Goal: Transaction & Acquisition: Book appointment/travel/reservation

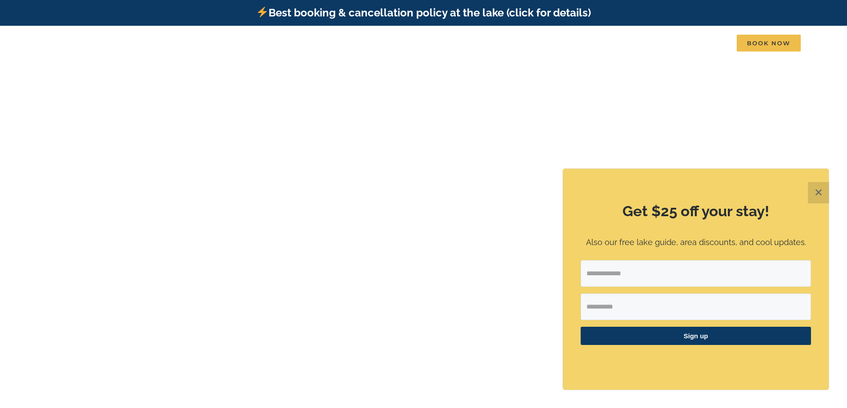
click at [635, 266] on input "Email Address" at bounding box center [695, 273] width 230 height 27
type input "**********"
type input "****"
click at [697, 333] on span "Sign up" at bounding box center [695, 336] width 230 height 18
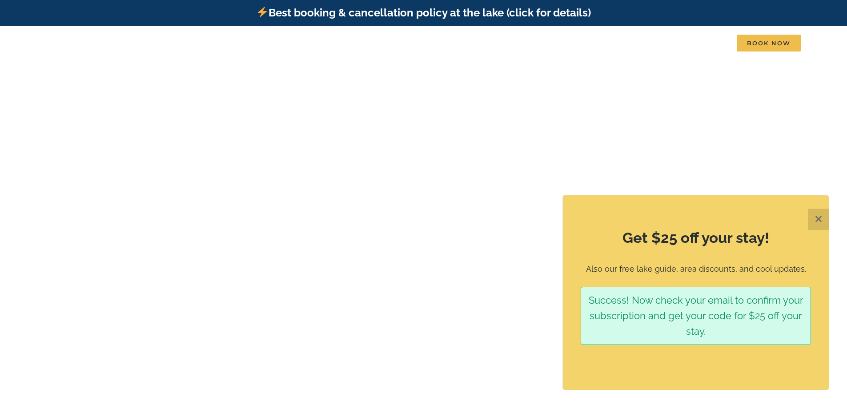
drag, startPoint x: 825, startPoint y: 217, endPoint x: 636, endPoint y: 243, distance: 191.0
click at [825, 217] on button "✕" at bounding box center [818, 219] width 21 height 21
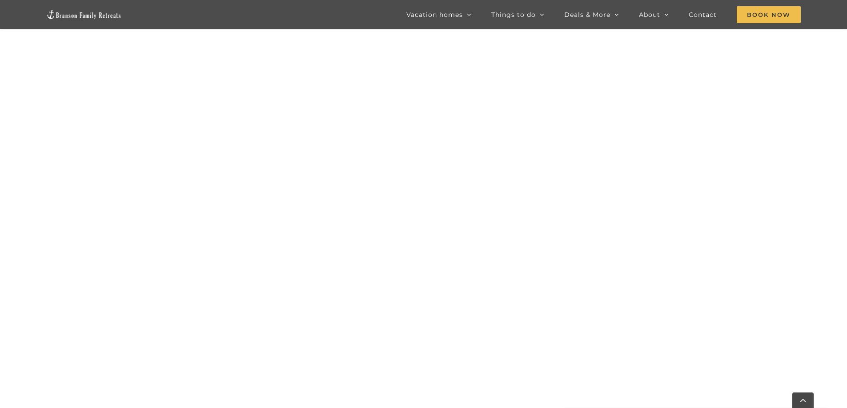
scroll to position [542, 0]
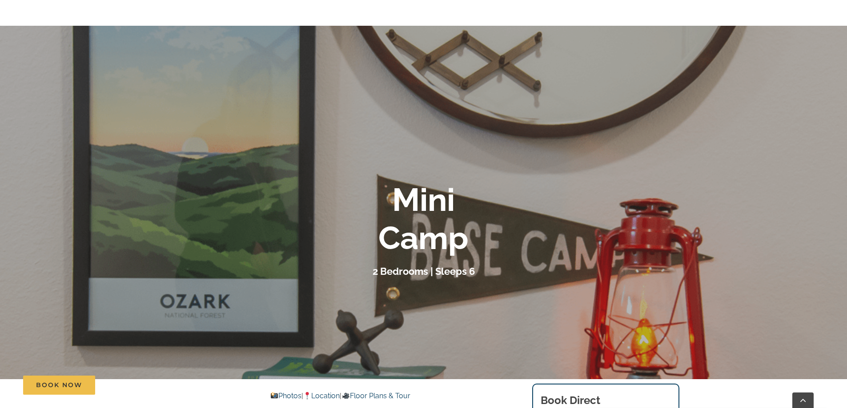
scroll to position [222, 0]
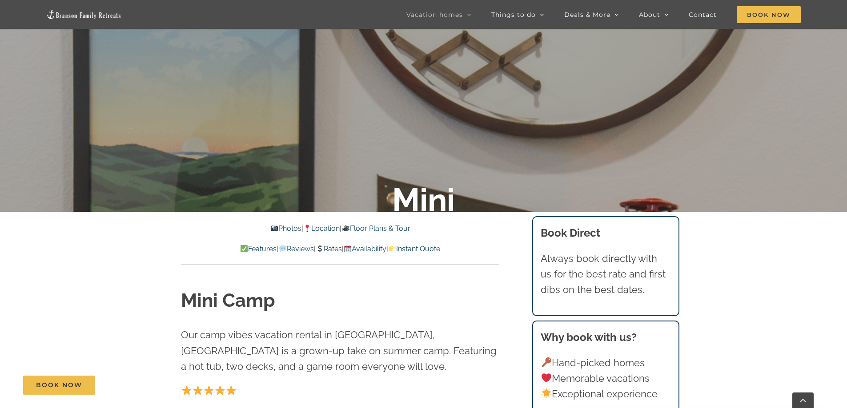
click at [281, 228] on link "Photos" at bounding box center [285, 228] width 31 height 8
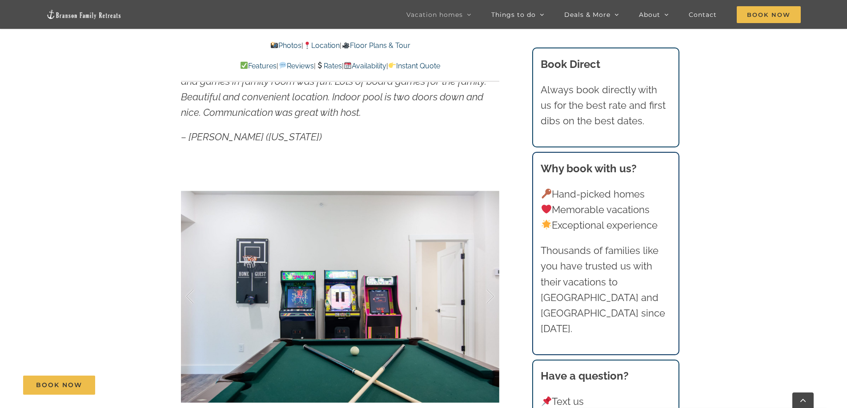
scroll to position [710, 0]
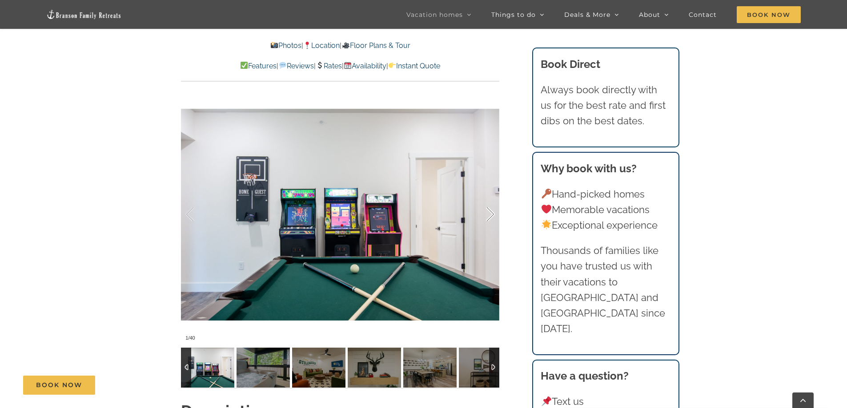
click at [489, 213] on div at bounding box center [481, 214] width 28 height 55
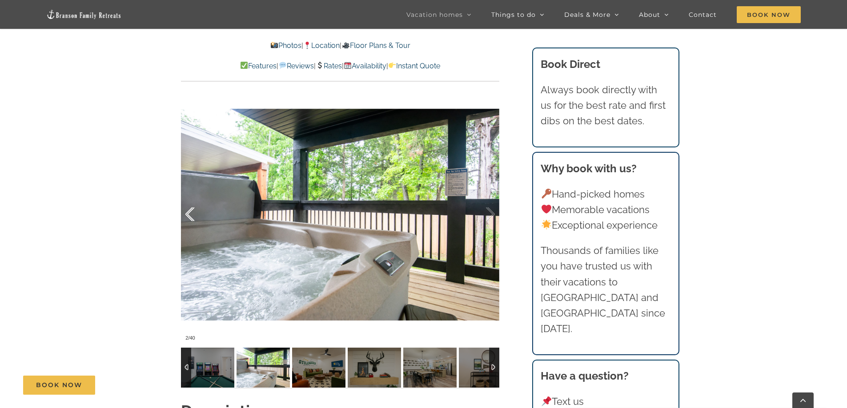
click at [187, 218] on div at bounding box center [199, 214] width 28 height 55
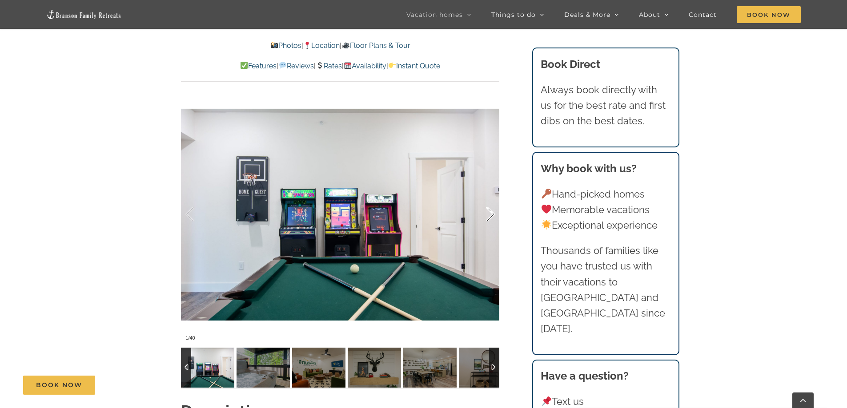
click at [486, 213] on div at bounding box center [481, 214] width 28 height 55
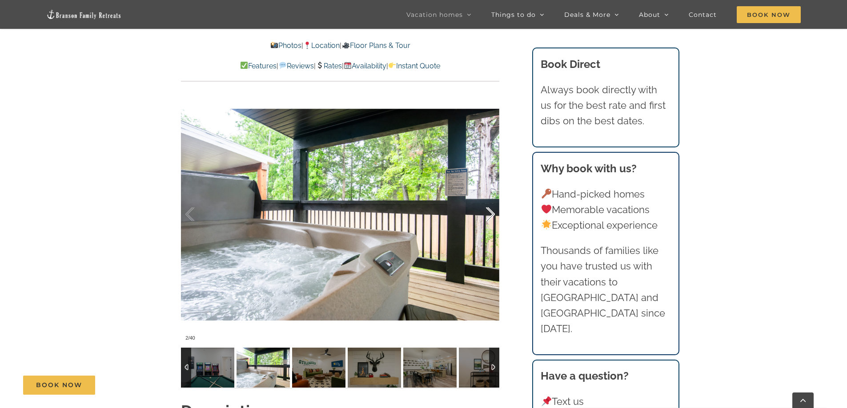
click at [486, 213] on div at bounding box center [481, 214] width 28 height 55
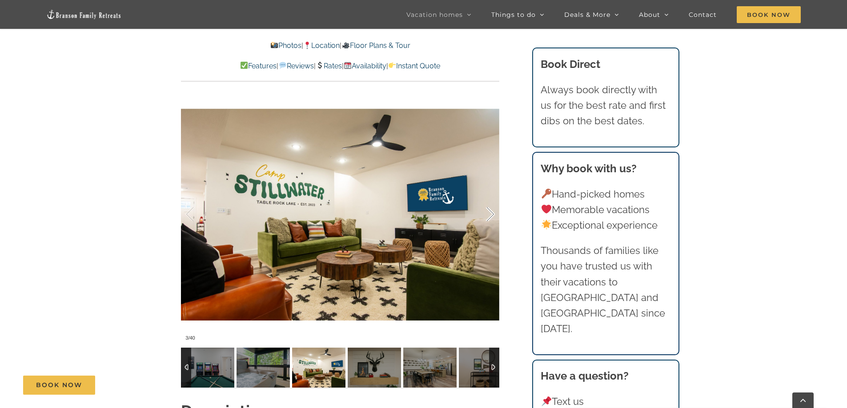
click at [486, 213] on div at bounding box center [481, 214] width 28 height 55
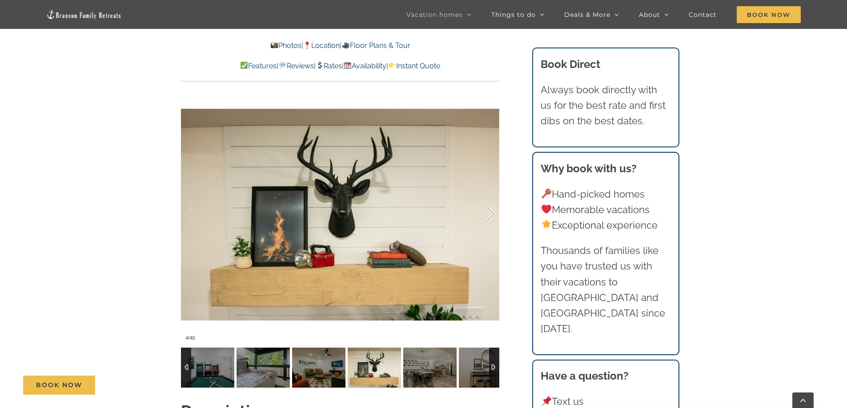
click at [486, 213] on div at bounding box center [481, 214] width 28 height 55
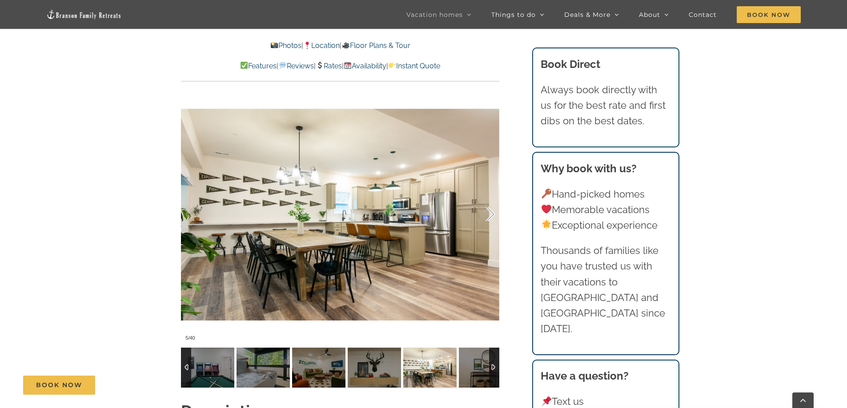
click at [486, 213] on div at bounding box center [481, 214] width 28 height 55
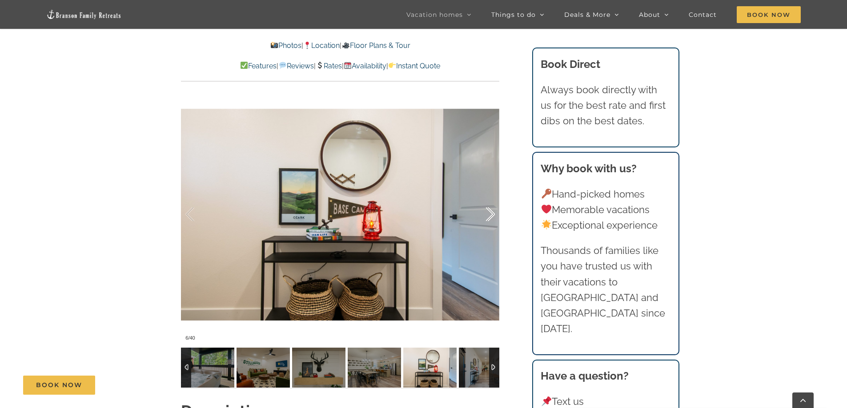
click at [486, 213] on div at bounding box center [481, 214] width 28 height 55
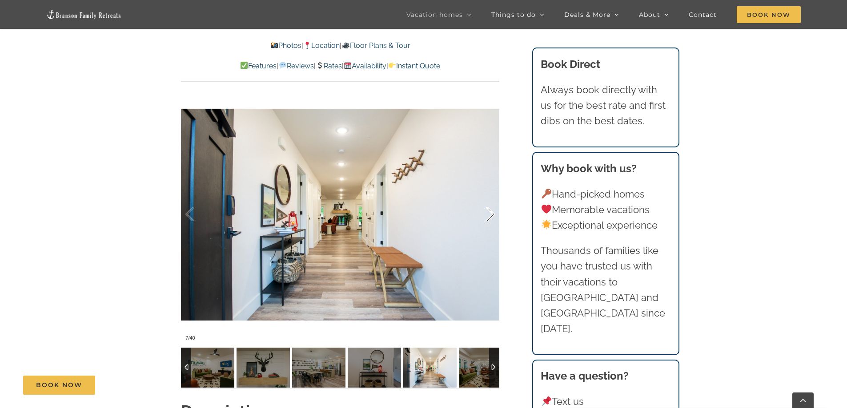
click at [486, 213] on div at bounding box center [481, 214] width 28 height 55
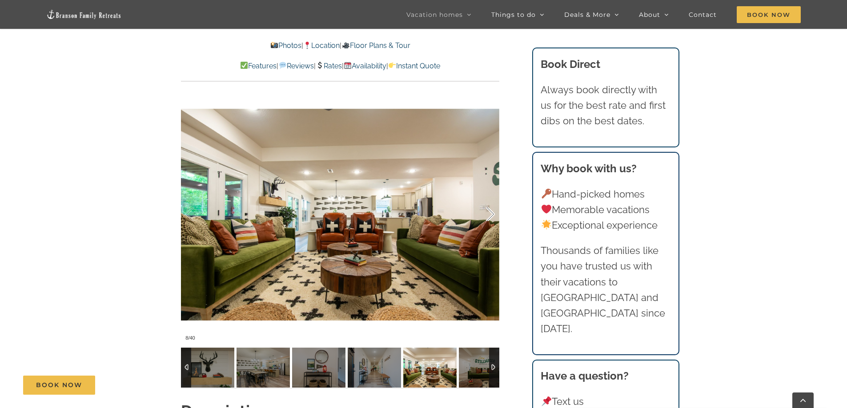
click at [486, 213] on div at bounding box center [481, 214] width 28 height 55
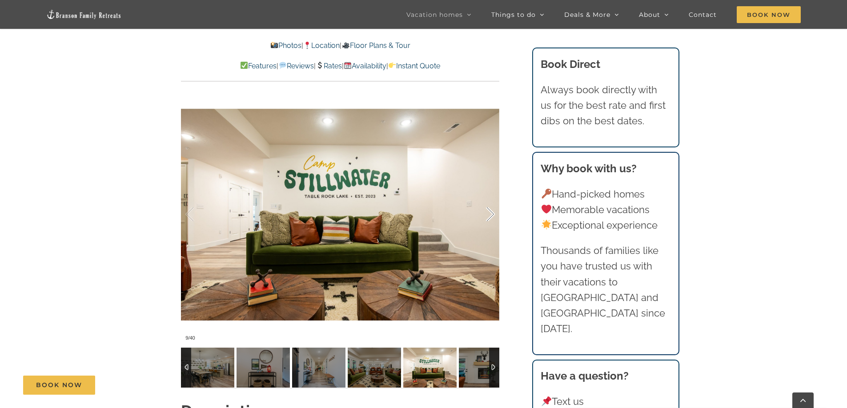
click at [486, 213] on div at bounding box center [481, 214] width 28 height 55
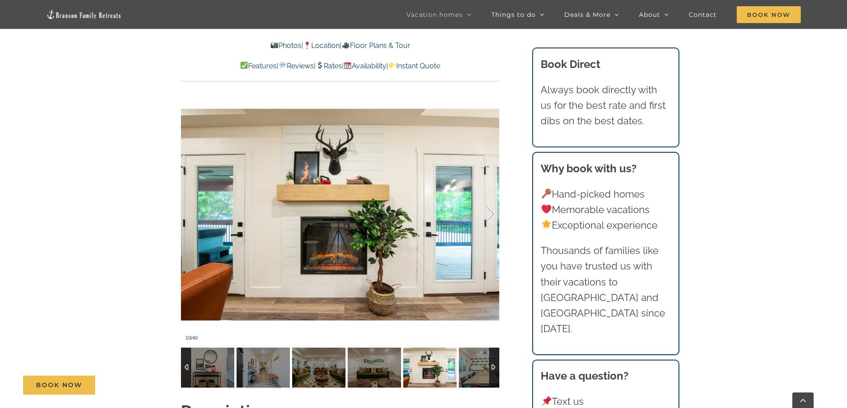
click at [486, 213] on div at bounding box center [481, 214] width 28 height 55
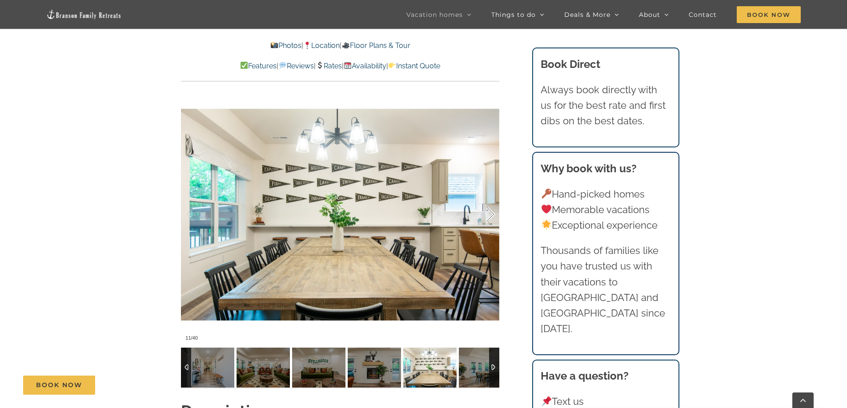
click at [486, 213] on div at bounding box center [481, 214] width 28 height 55
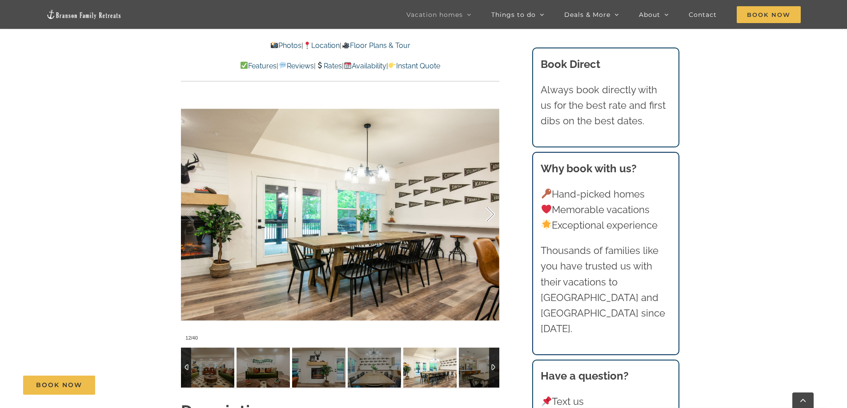
click at [486, 213] on div at bounding box center [481, 214] width 28 height 55
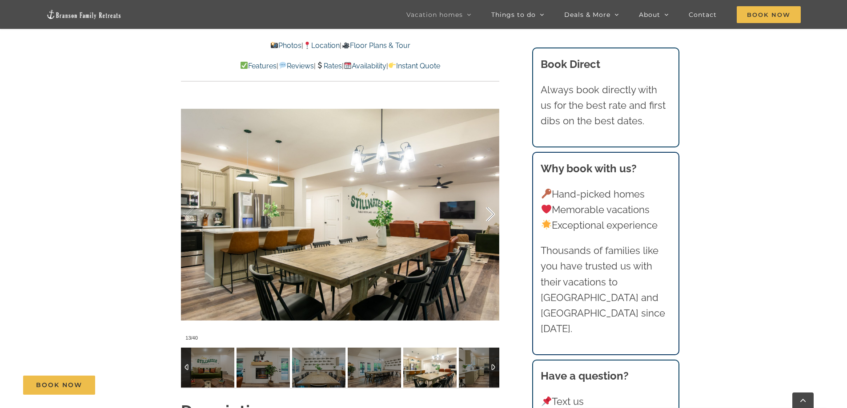
click at [486, 213] on div at bounding box center [481, 214] width 28 height 55
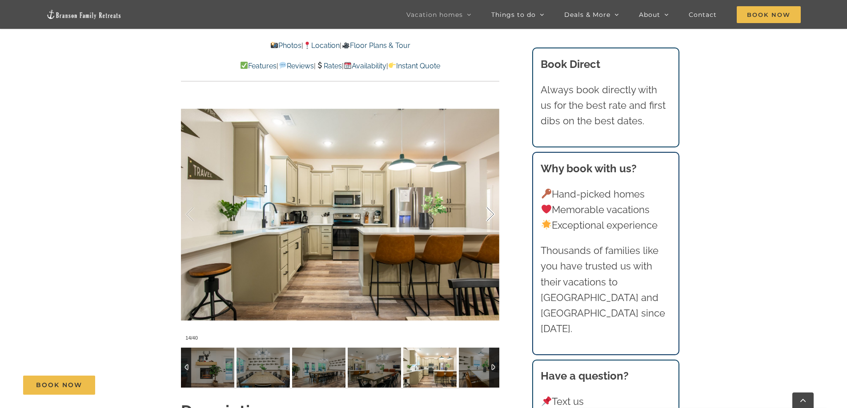
click at [486, 213] on div at bounding box center [481, 214] width 28 height 55
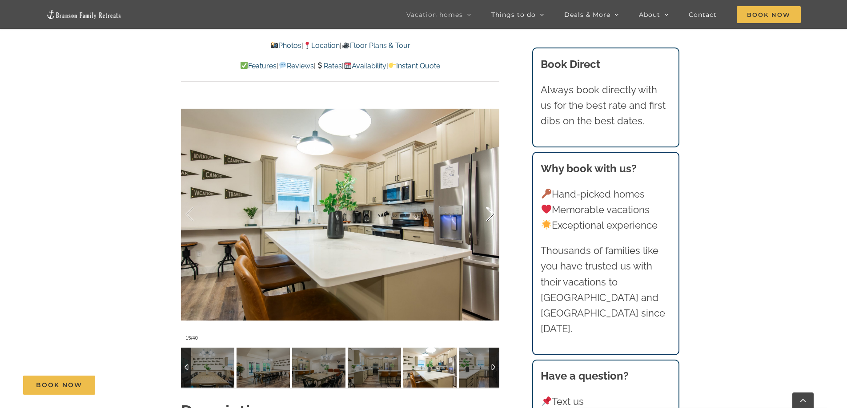
click at [486, 213] on div at bounding box center [481, 214] width 28 height 55
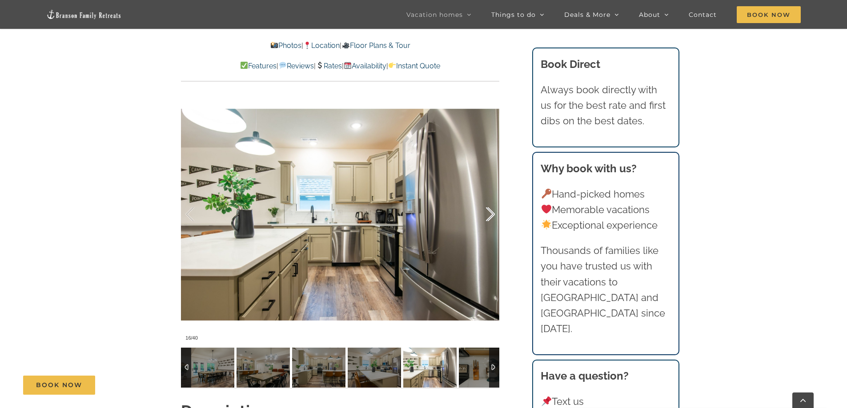
click at [486, 213] on div at bounding box center [481, 214] width 28 height 55
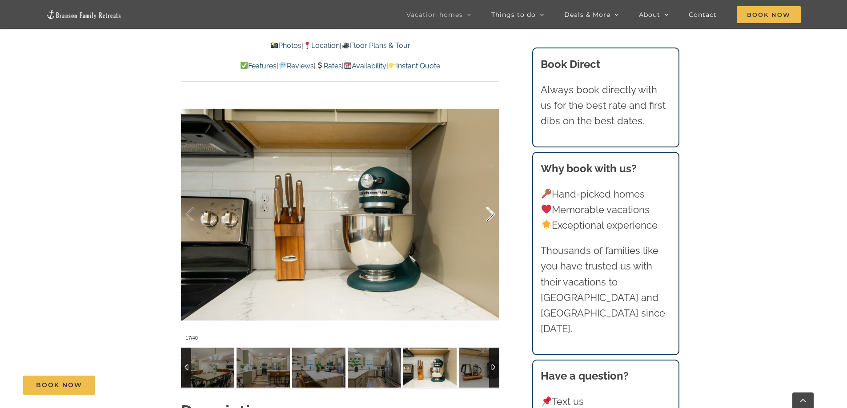
click at [486, 213] on div at bounding box center [481, 214] width 28 height 55
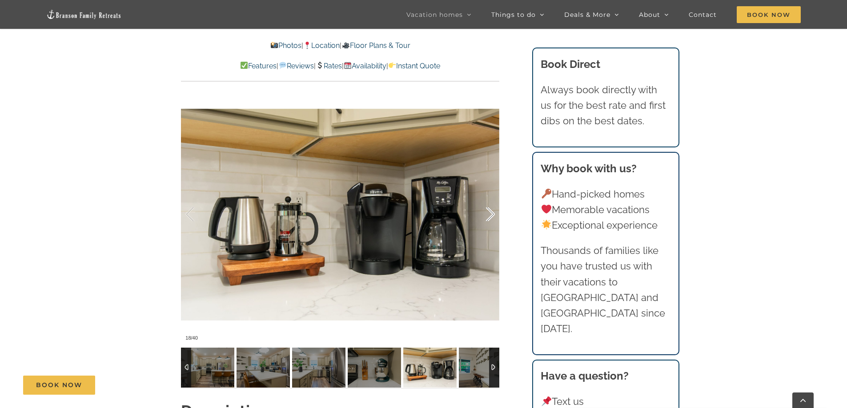
click at [486, 213] on div at bounding box center [481, 214] width 28 height 55
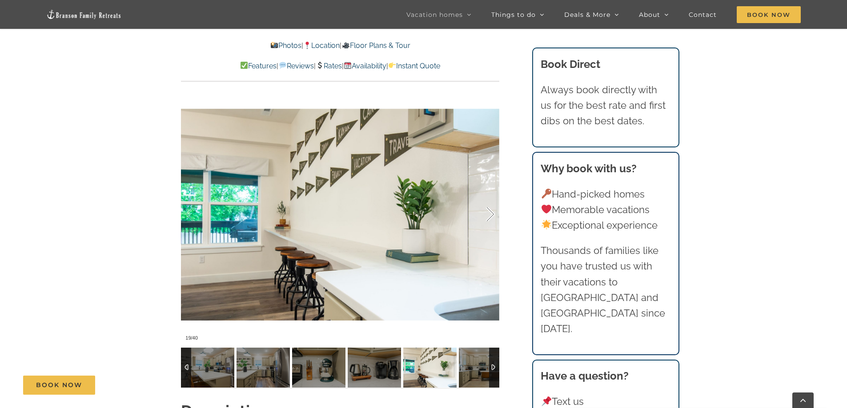
click at [486, 213] on div at bounding box center [481, 214] width 28 height 55
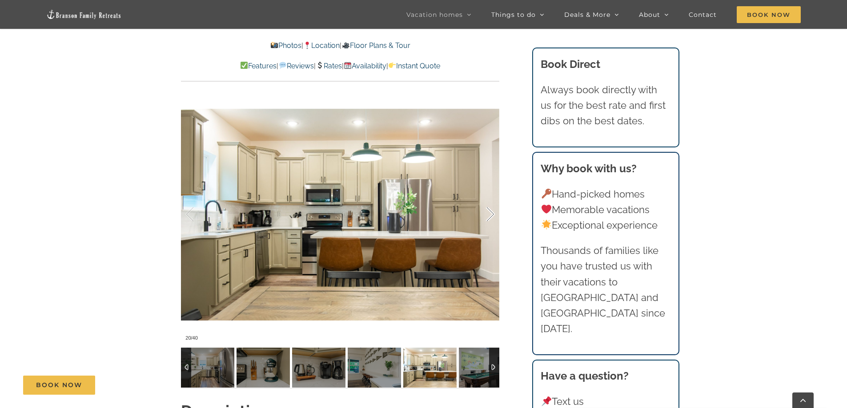
click at [486, 213] on div at bounding box center [481, 214] width 28 height 55
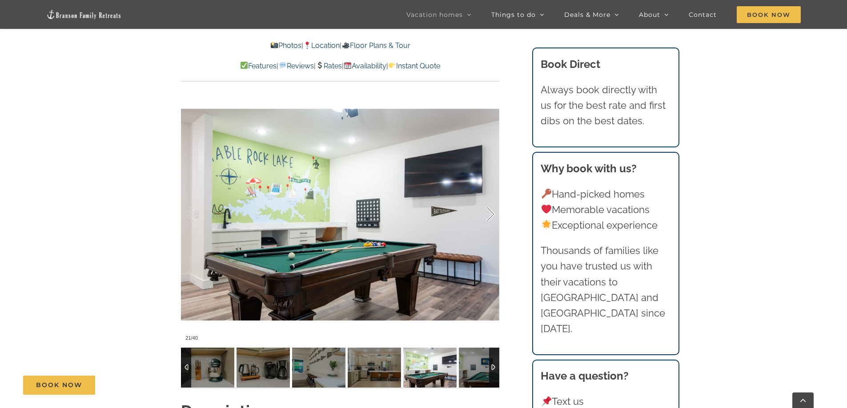
click at [486, 213] on div at bounding box center [481, 214] width 28 height 55
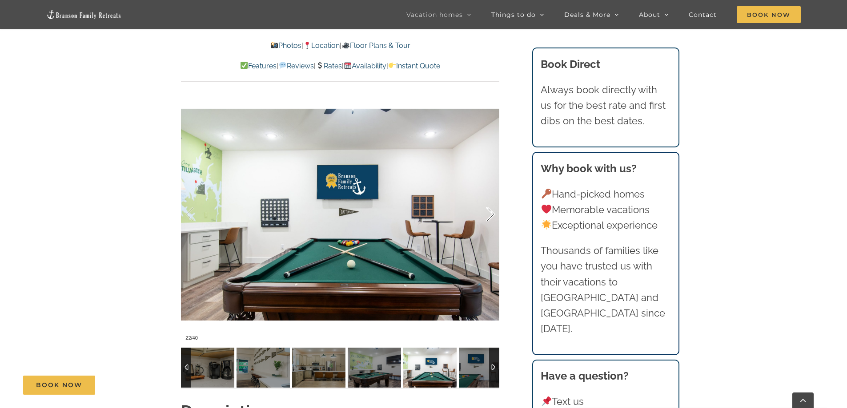
click at [486, 213] on div at bounding box center [481, 214] width 28 height 55
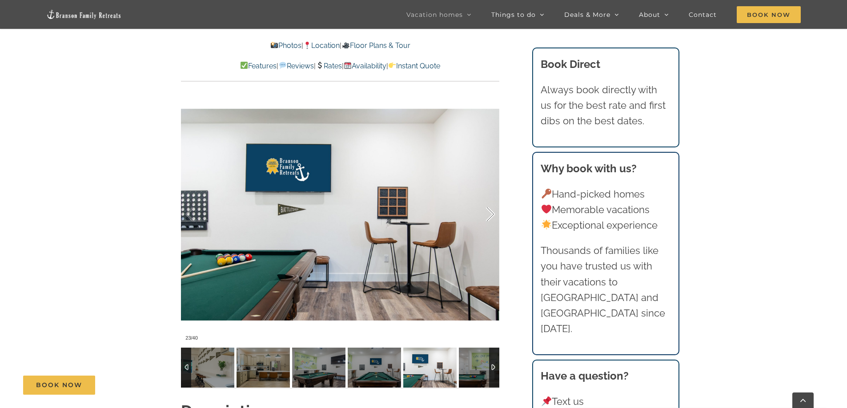
click at [486, 213] on div at bounding box center [481, 214] width 28 height 55
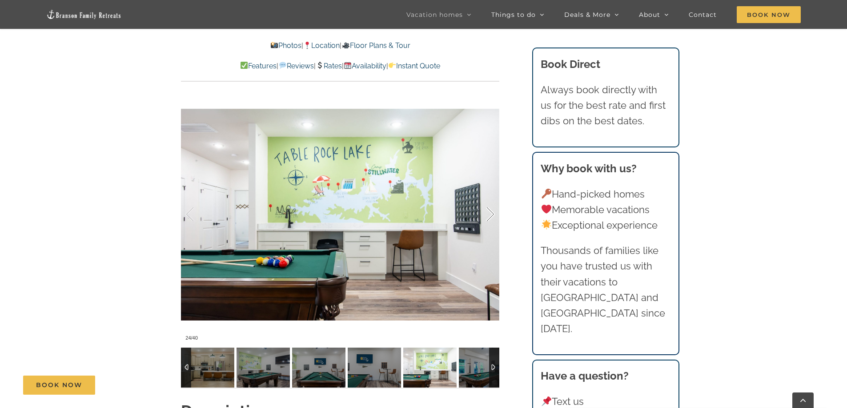
click at [486, 213] on div at bounding box center [481, 214] width 28 height 55
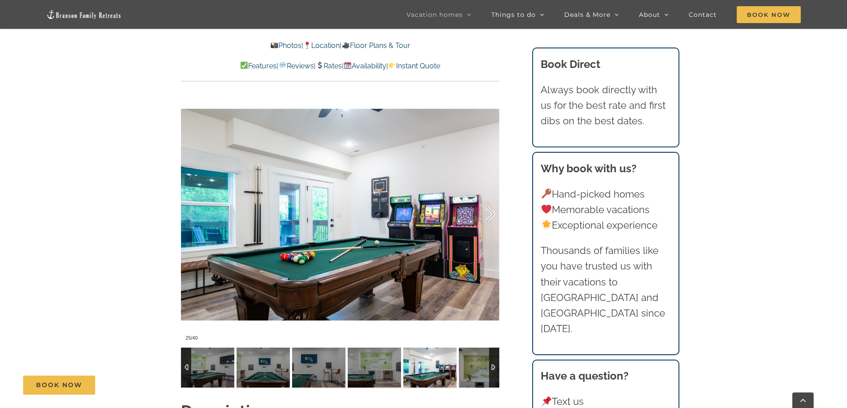
click at [486, 213] on div at bounding box center [481, 214] width 28 height 55
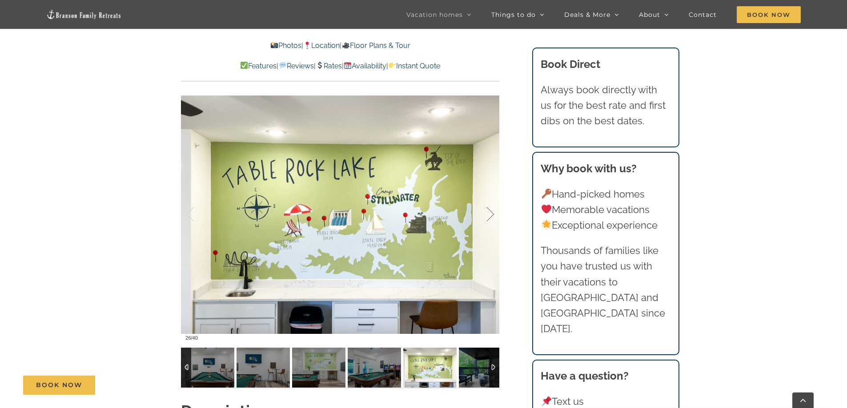
click at [487, 213] on div at bounding box center [481, 214] width 28 height 55
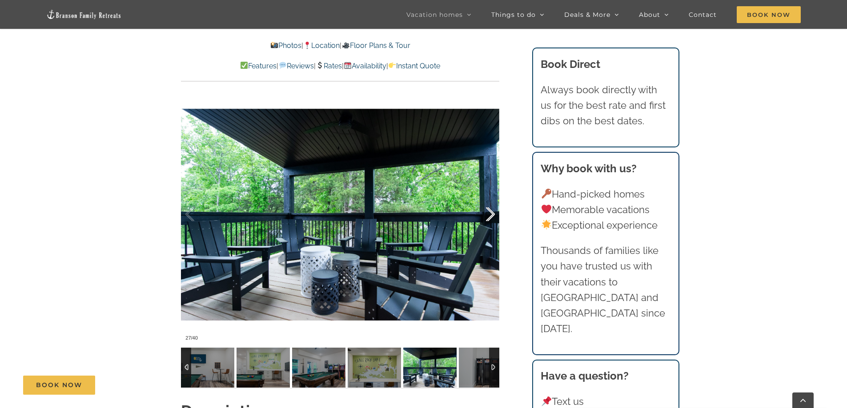
click at [487, 213] on div at bounding box center [481, 214] width 28 height 55
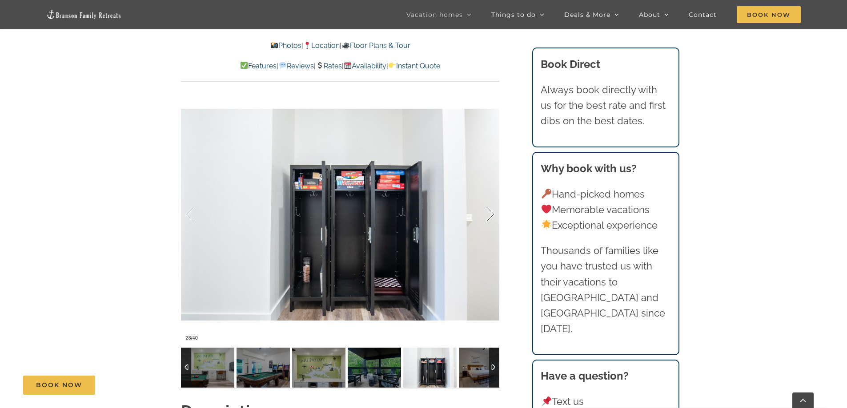
click at [487, 213] on div at bounding box center [481, 214] width 28 height 55
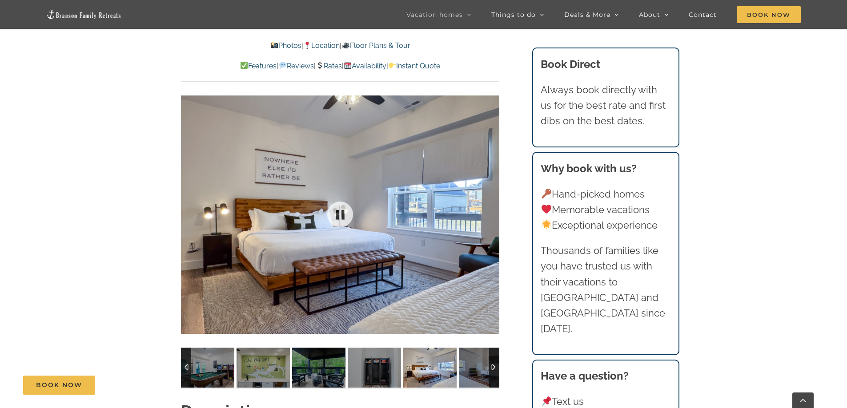
click at [487, 213] on div at bounding box center [340, 214] width 318 height 261
click at [491, 212] on div at bounding box center [481, 214] width 28 height 55
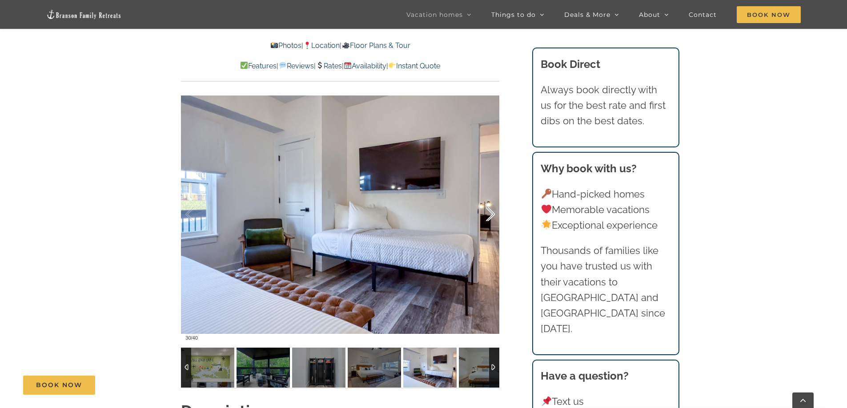
click at [491, 212] on div at bounding box center [481, 214] width 28 height 55
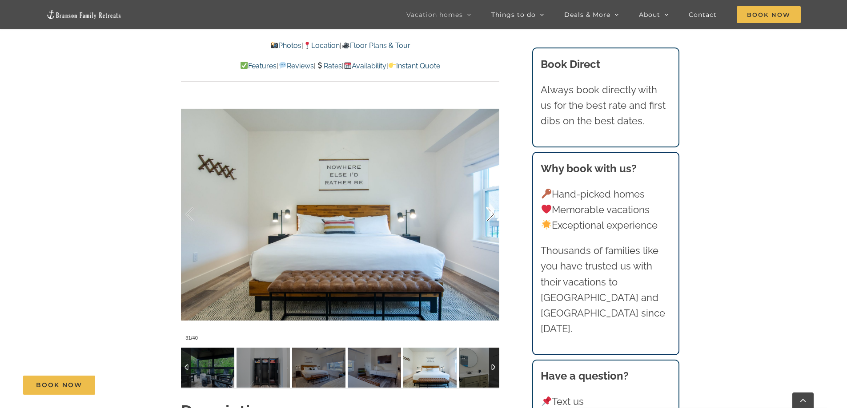
click at [491, 212] on div at bounding box center [481, 214] width 28 height 55
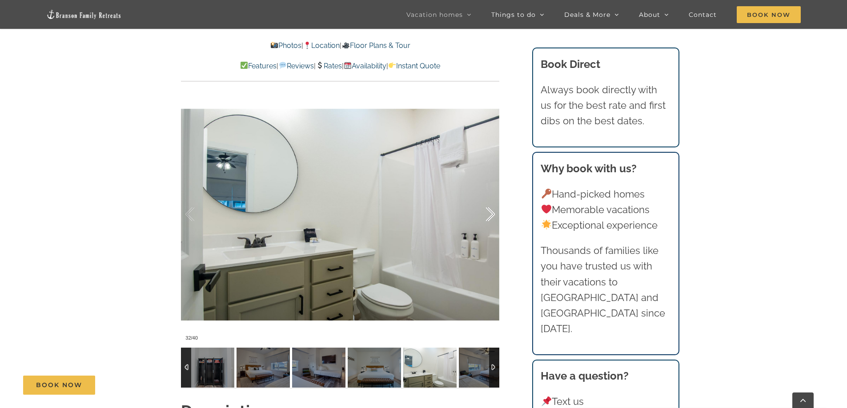
click at [491, 212] on div at bounding box center [481, 214] width 28 height 55
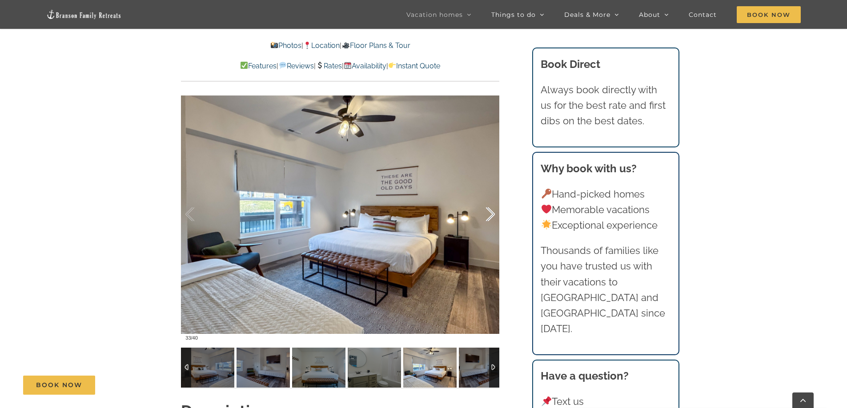
click at [491, 212] on div at bounding box center [481, 214] width 28 height 55
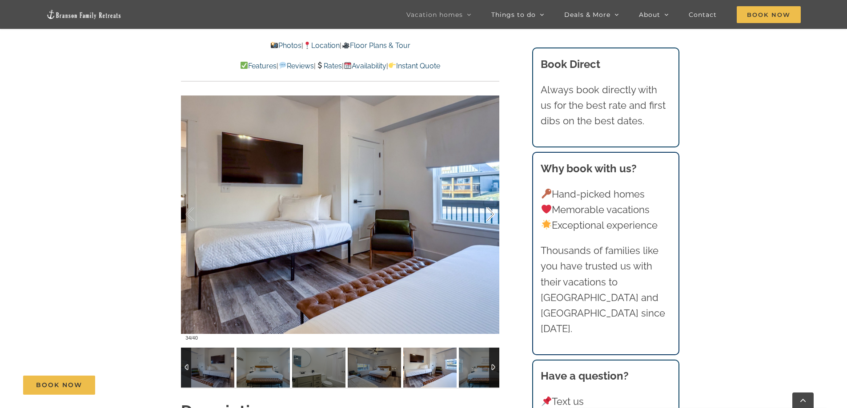
click at [491, 212] on div at bounding box center [481, 214] width 28 height 55
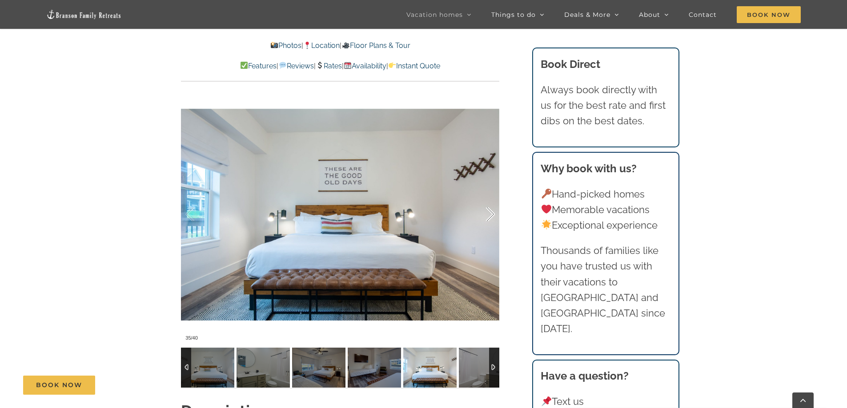
click at [491, 212] on div at bounding box center [481, 214] width 28 height 55
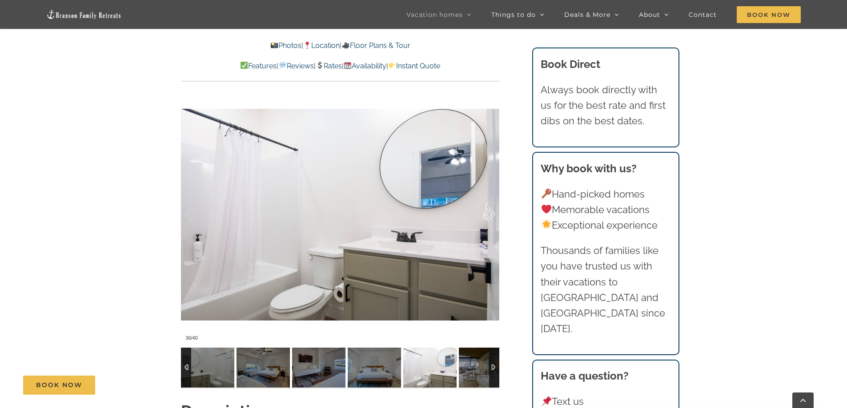
click at [491, 212] on div at bounding box center [481, 214] width 28 height 55
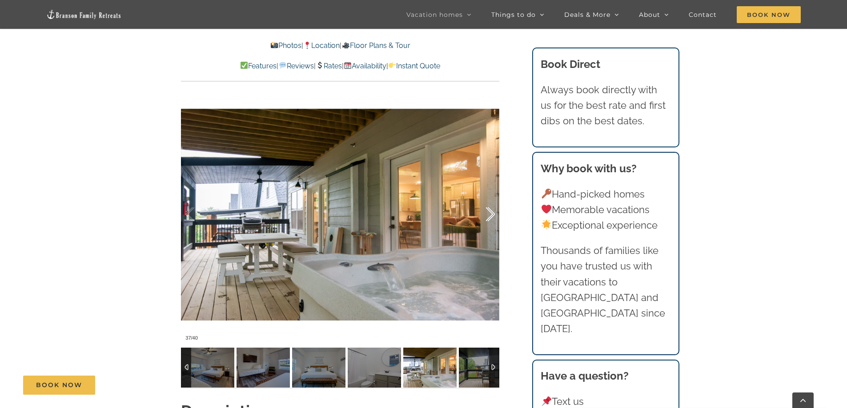
click at [491, 212] on div at bounding box center [481, 214] width 28 height 55
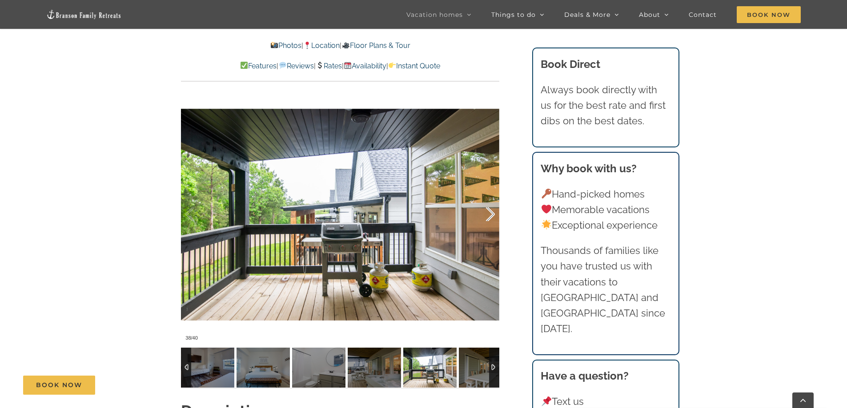
click at [491, 212] on div at bounding box center [481, 214] width 28 height 55
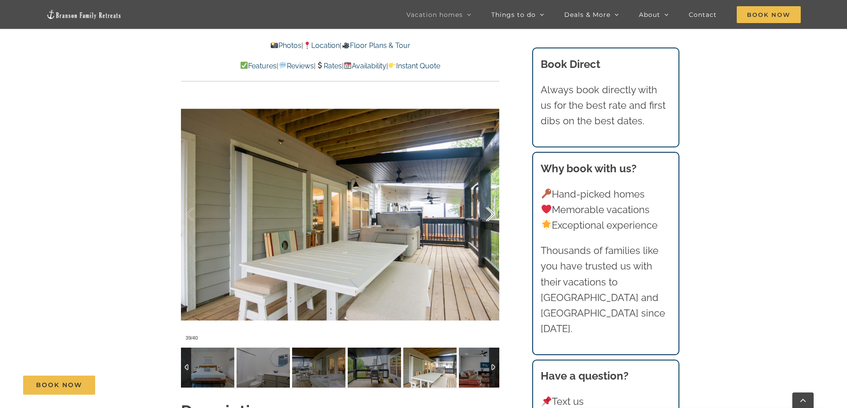
click at [491, 212] on div at bounding box center [481, 214] width 28 height 55
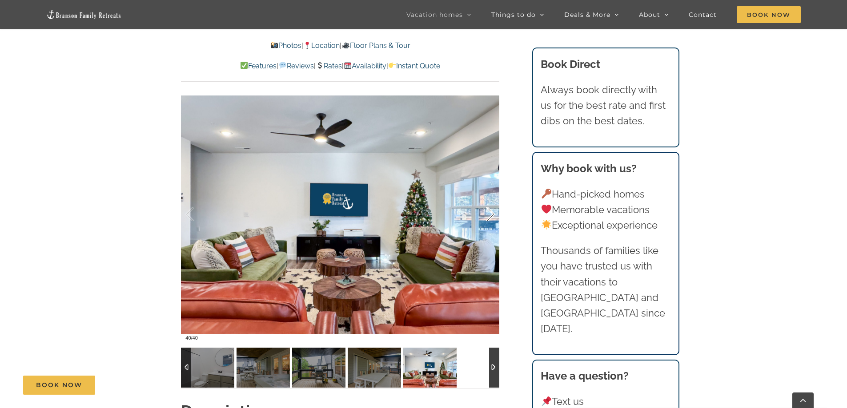
click at [491, 212] on div at bounding box center [481, 214] width 28 height 55
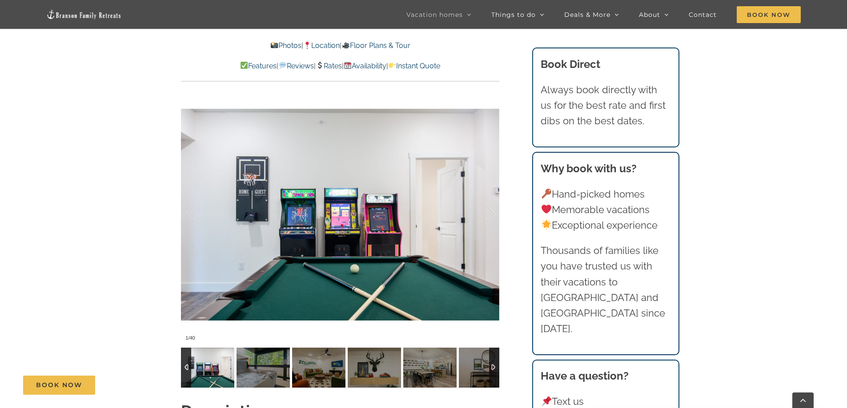
click at [326, 68] on link "Rates" at bounding box center [329, 66] width 26 height 8
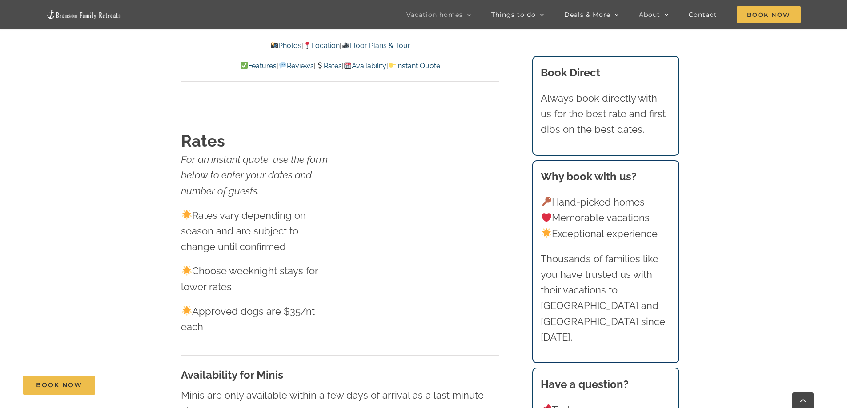
scroll to position [5470, 0]
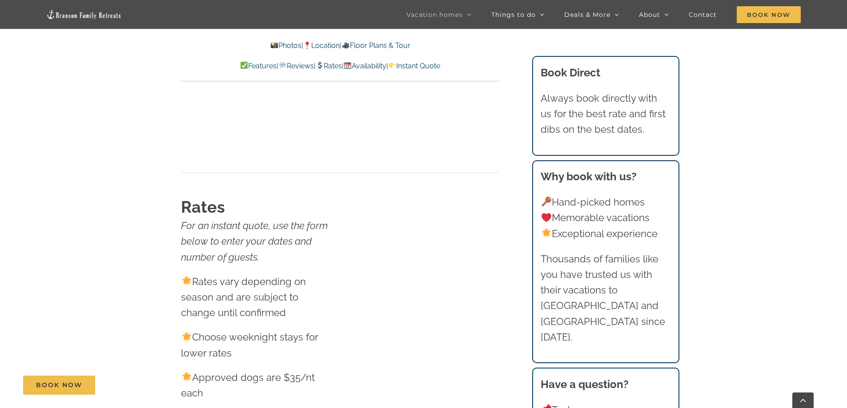
scroll to position [488, 0]
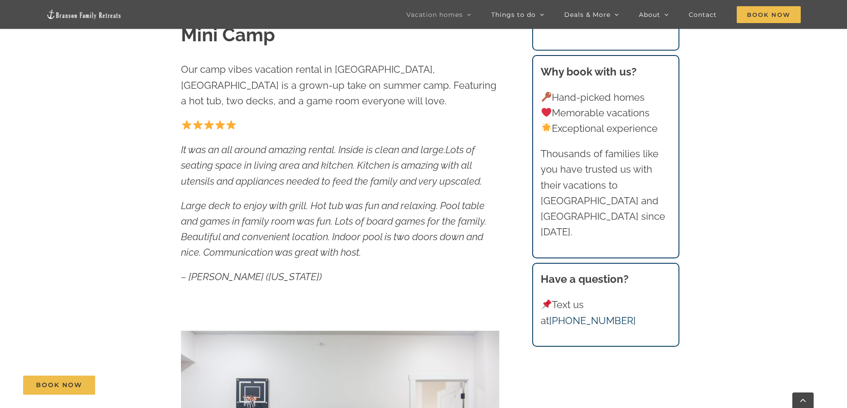
scroll to position [222, 0]
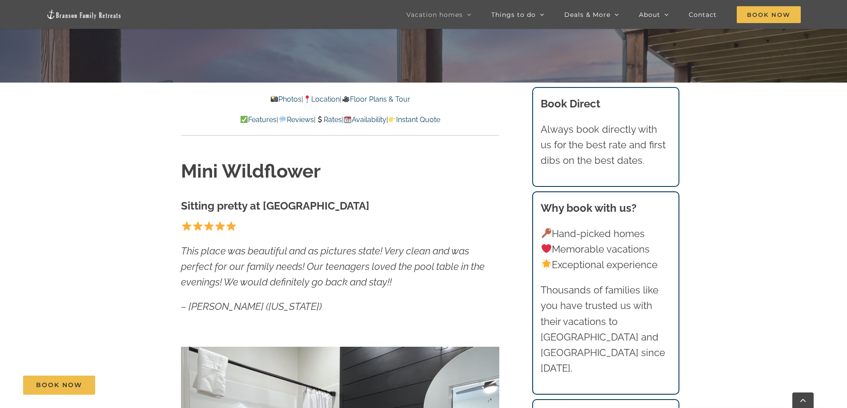
scroll to position [356, 0]
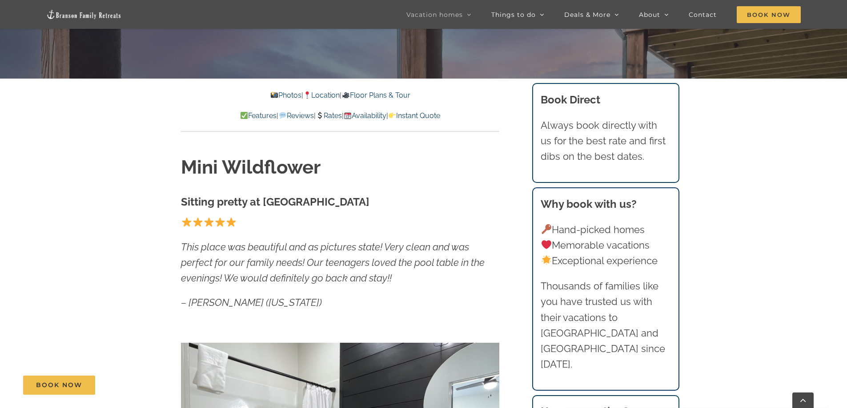
click at [283, 98] on link "Photos" at bounding box center [285, 95] width 31 height 8
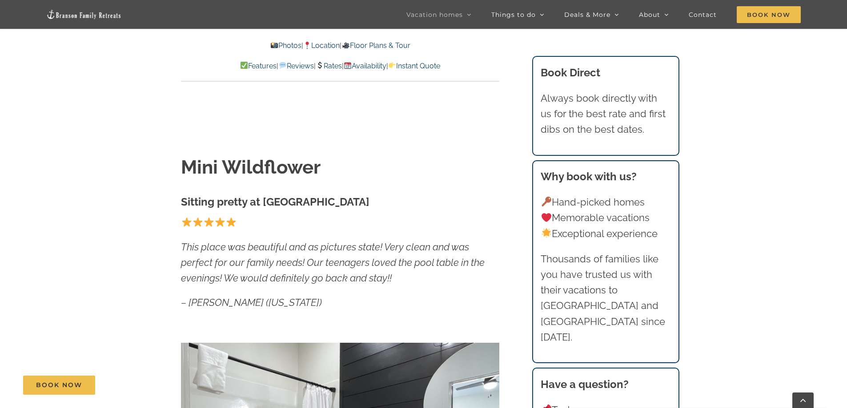
scroll to position [570, 0]
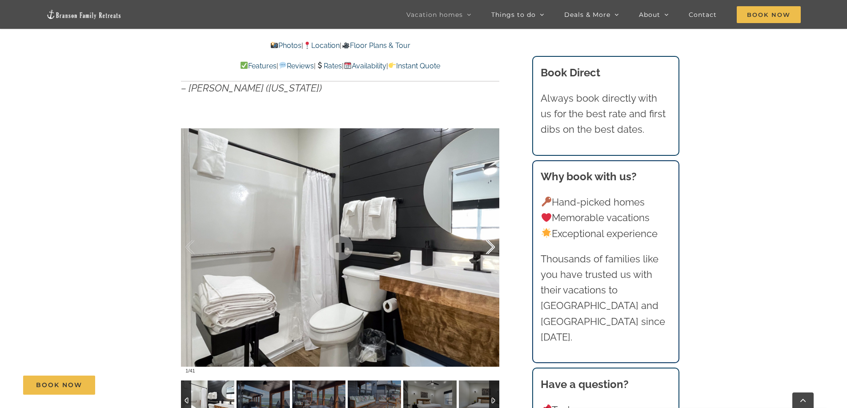
click at [490, 249] on div at bounding box center [481, 247] width 28 height 55
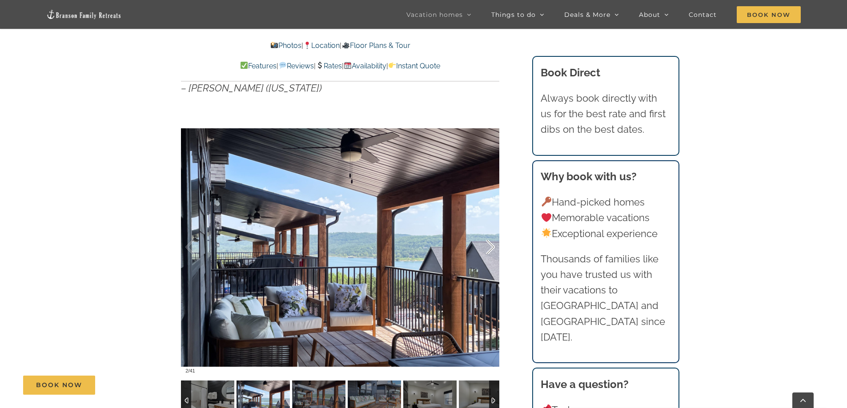
click at [490, 249] on div at bounding box center [481, 247] width 28 height 55
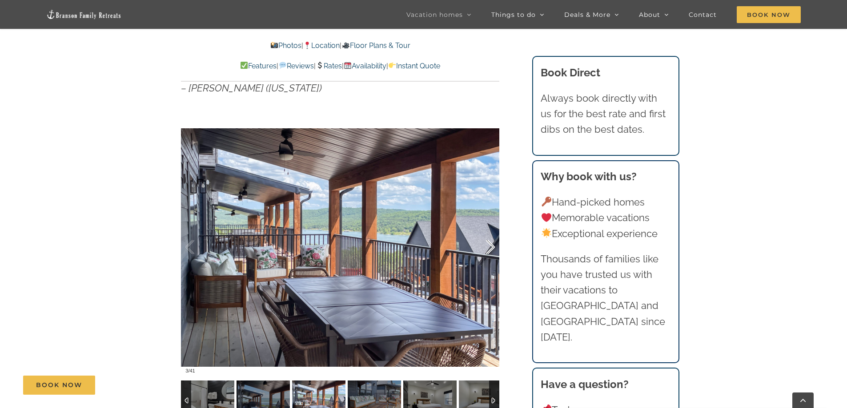
click at [490, 249] on div at bounding box center [481, 247] width 28 height 55
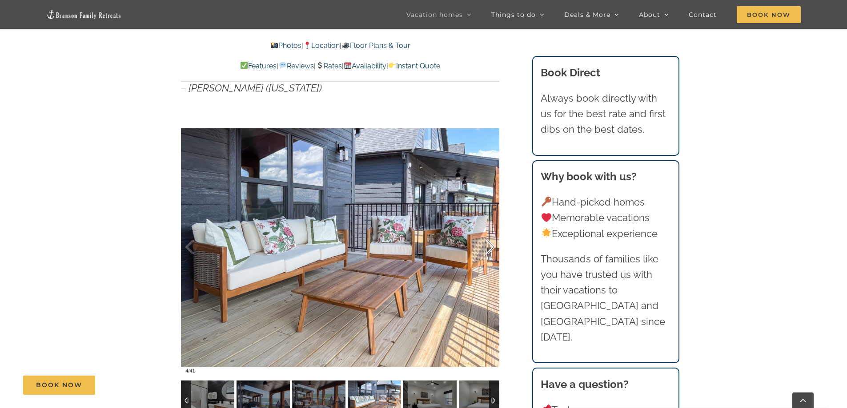
click at [490, 249] on div at bounding box center [481, 247] width 28 height 55
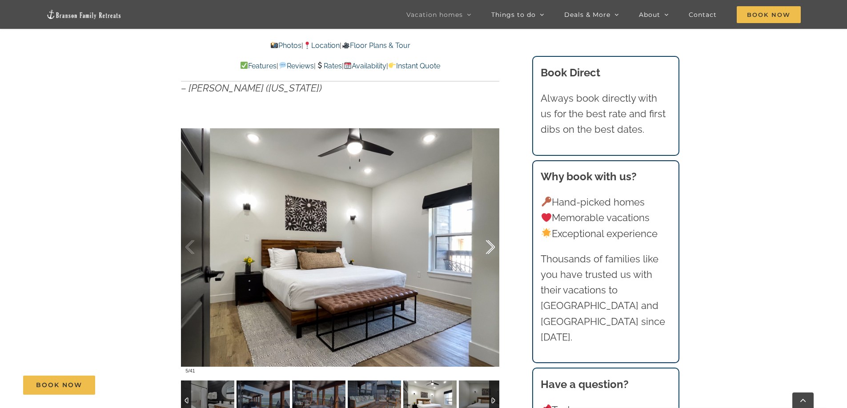
click at [490, 249] on div at bounding box center [481, 247] width 28 height 55
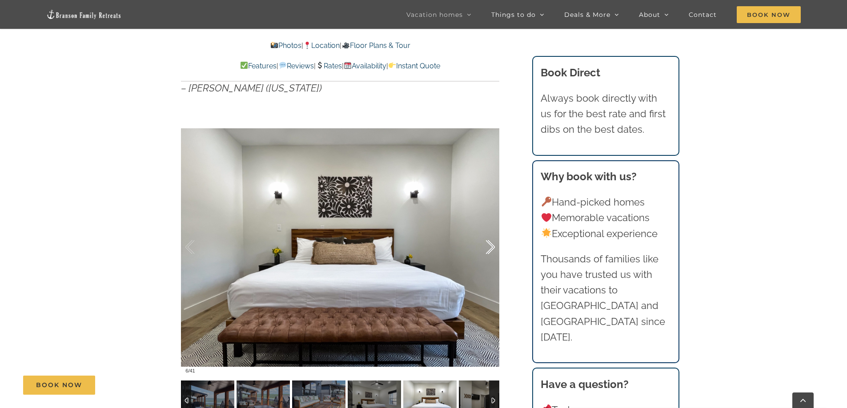
click at [490, 249] on div at bounding box center [481, 247] width 28 height 55
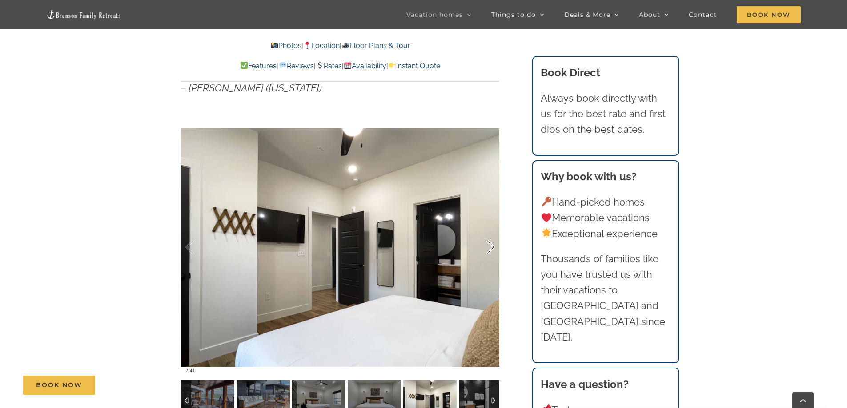
click at [490, 249] on div at bounding box center [481, 247] width 28 height 55
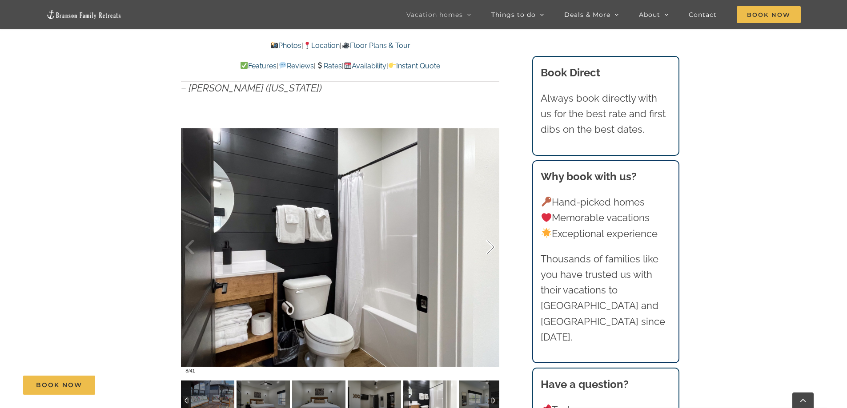
click at [490, 249] on div at bounding box center [481, 247] width 28 height 55
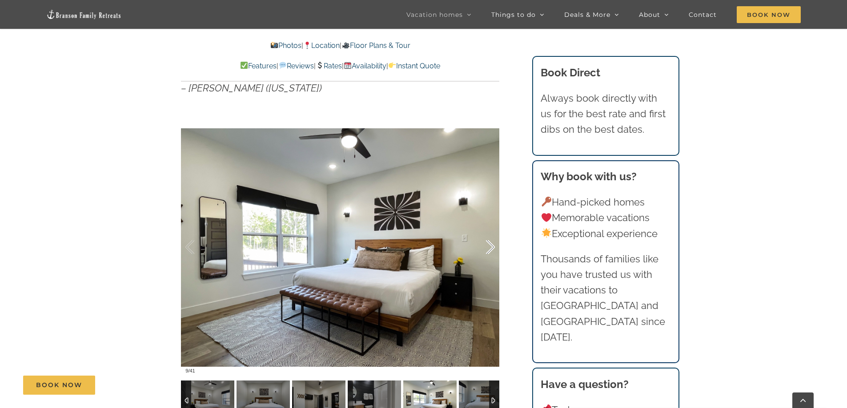
click at [490, 249] on div at bounding box center [481, 247] width 28 height 55
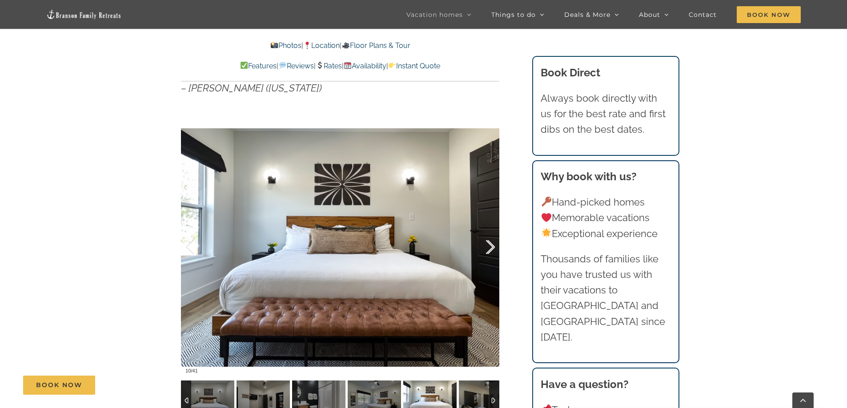
click at [490, 249] on div at bounding box center [481, 247] width 28 height 55
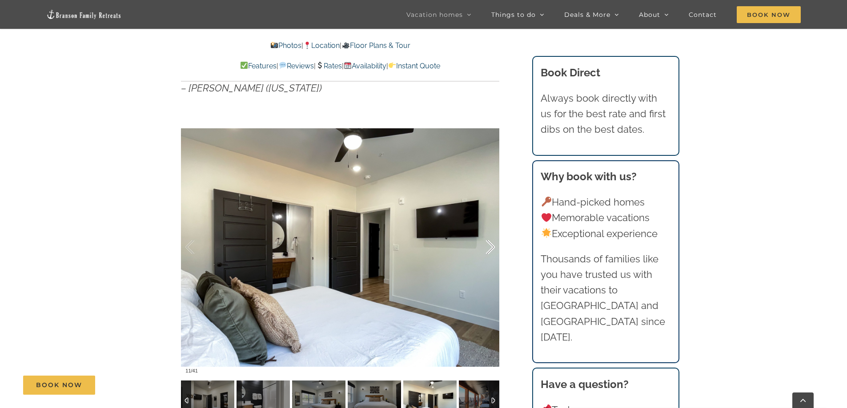
click at [490, 249] on div at bounding box center [481, 247] width 28 height 55
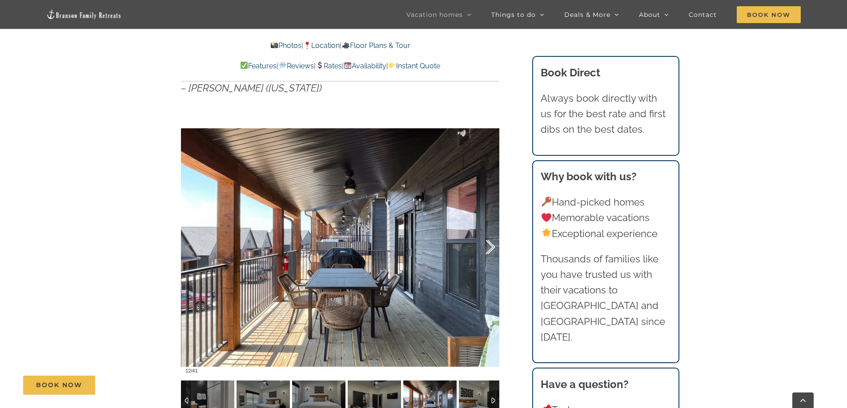
click at [490, 249] on div at bounding box center [481, 247] width 28 height 55
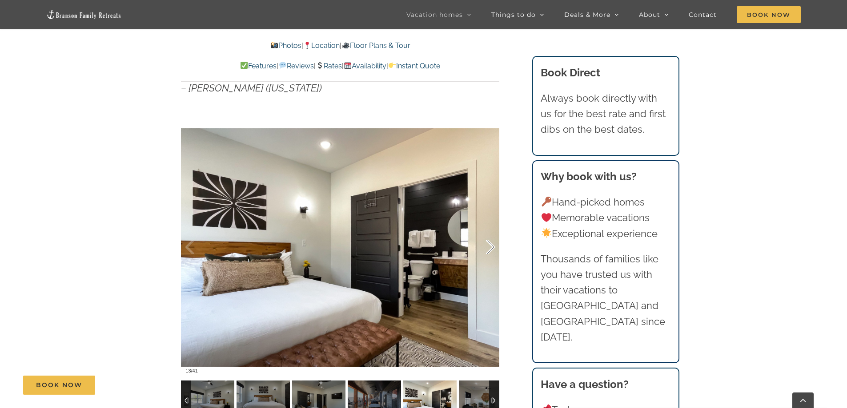
click at [490, 249] on div at bounding box center [481, 247] width 28 height 55
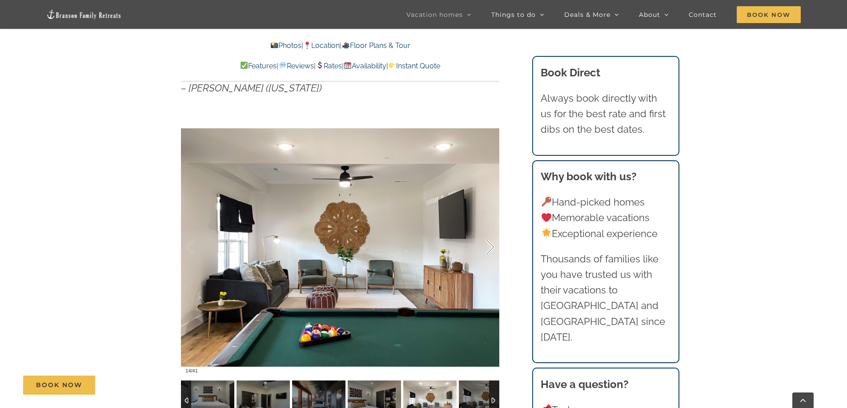
click at [490, 249] on div at bounding box center [481, 247] width 28 height 55
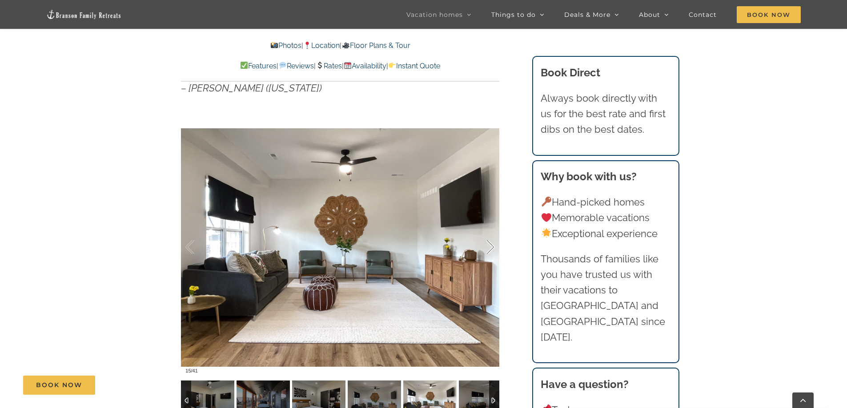
click at [490, 249] on div at bounding box center [481, 247] width 28 height 55
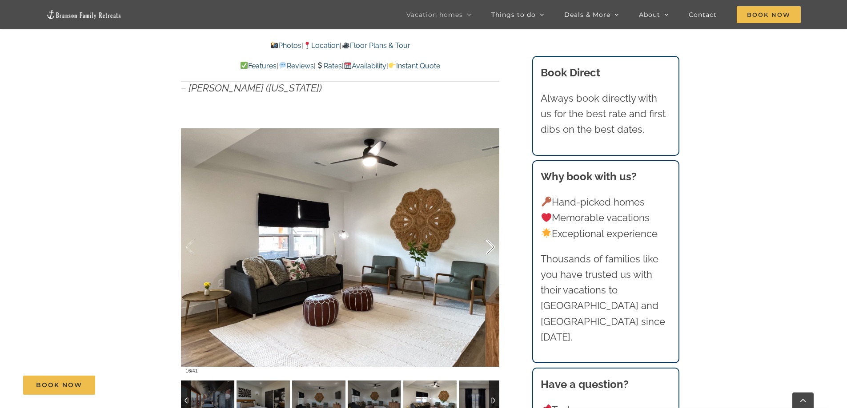
click at [490, 249] on div at bounding box center [481, 247] width 28 height 55
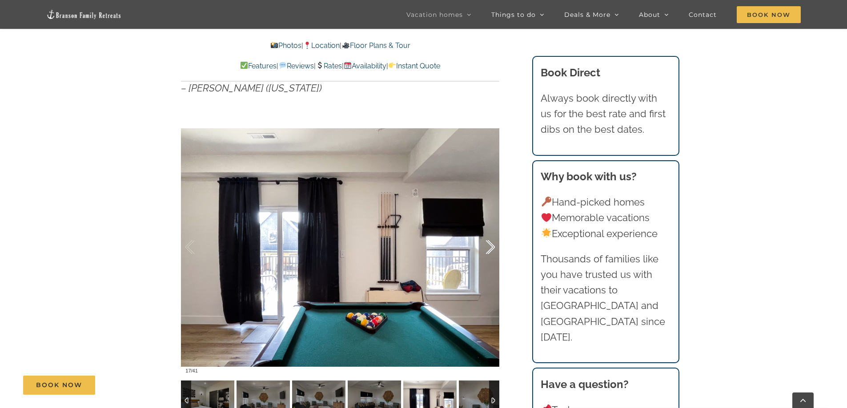
click at [490, 249] on div at bounding box center [481, 247] width 28 height 55
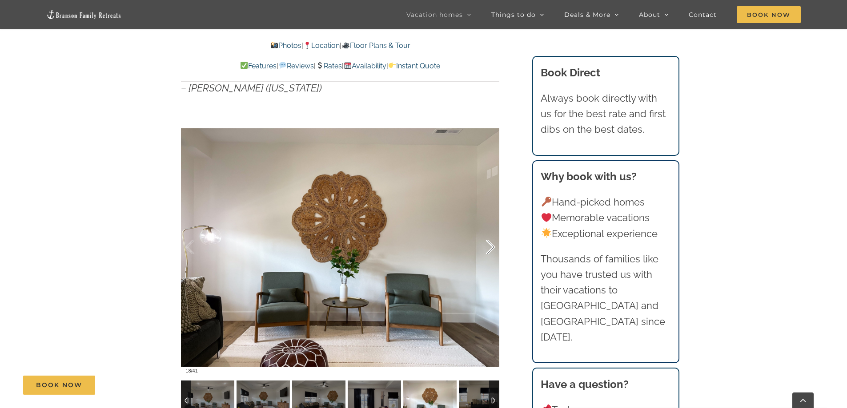
click at [490, 249] on div at bounding box center [481, 247] width 28 height 55
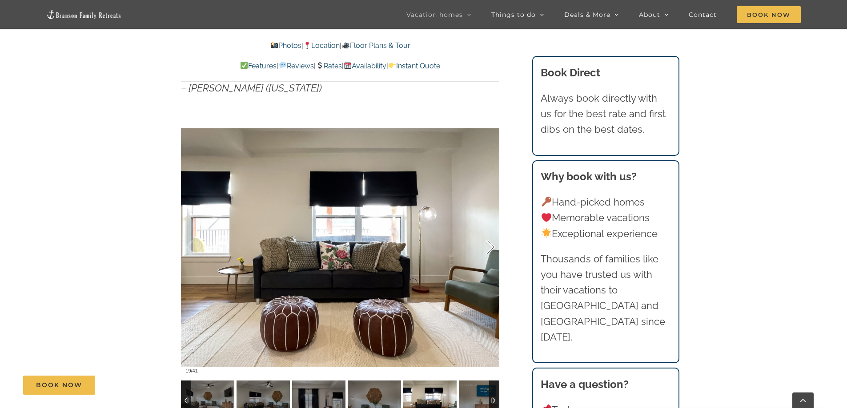
click at [490, 249] on div at bounding box center [481, 247] width 28 height 55
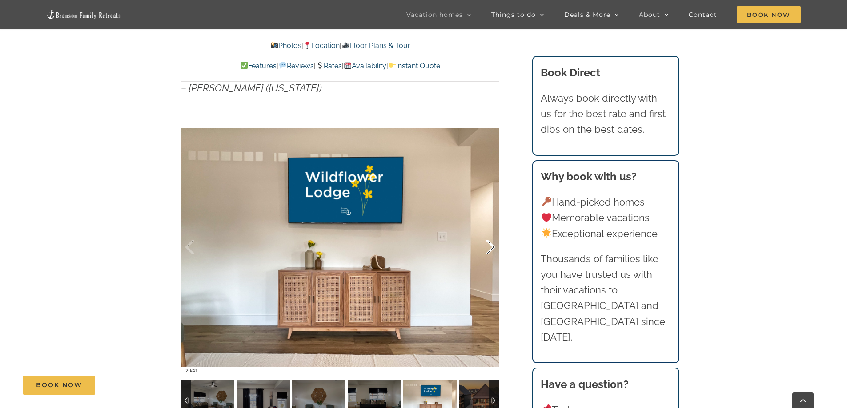
click at [490, 249] on div at bounding box center [481, 247] width 28 height 55
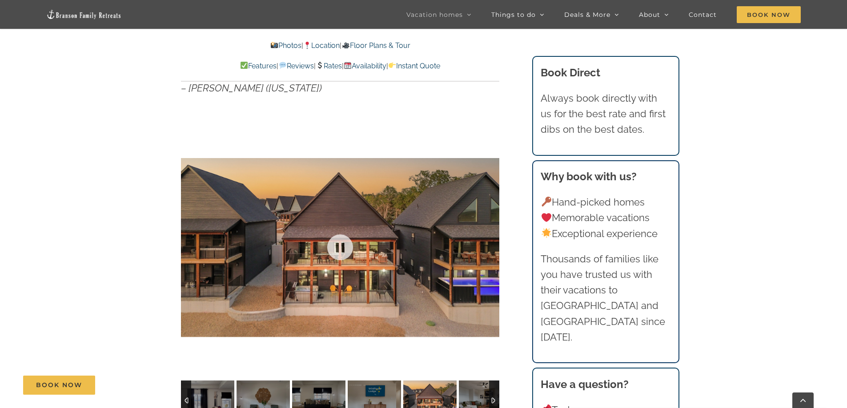
click at [490, 249] on div at bounding box center [340, 247] width 318 height 261
click at [332, 62] on link "Rates" at bounding box center [329, 66] width 26 height 8
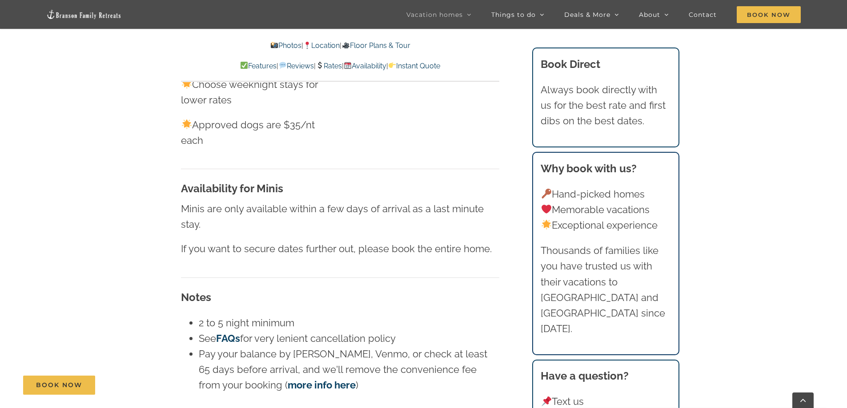
scroll to position [5184, 0]
